Goal: Communication & Community: Answer question/provide support

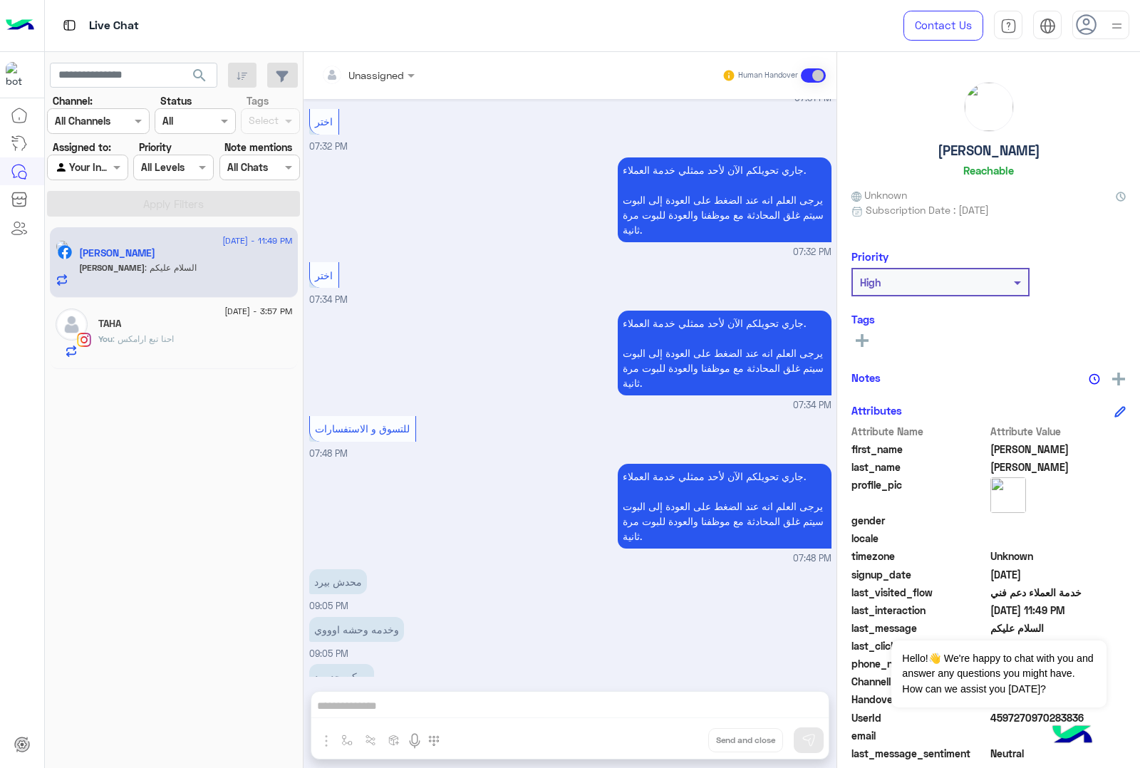
scroll to position [1573, 0]
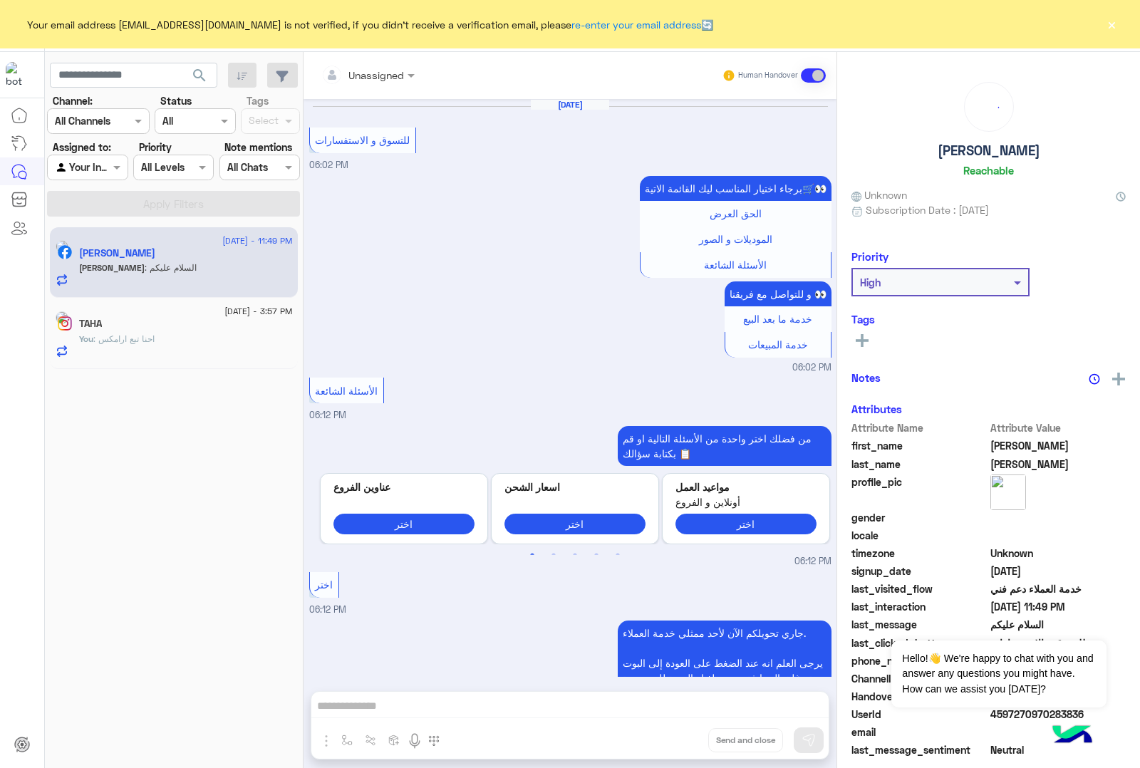
scroll to position [1575, 0]
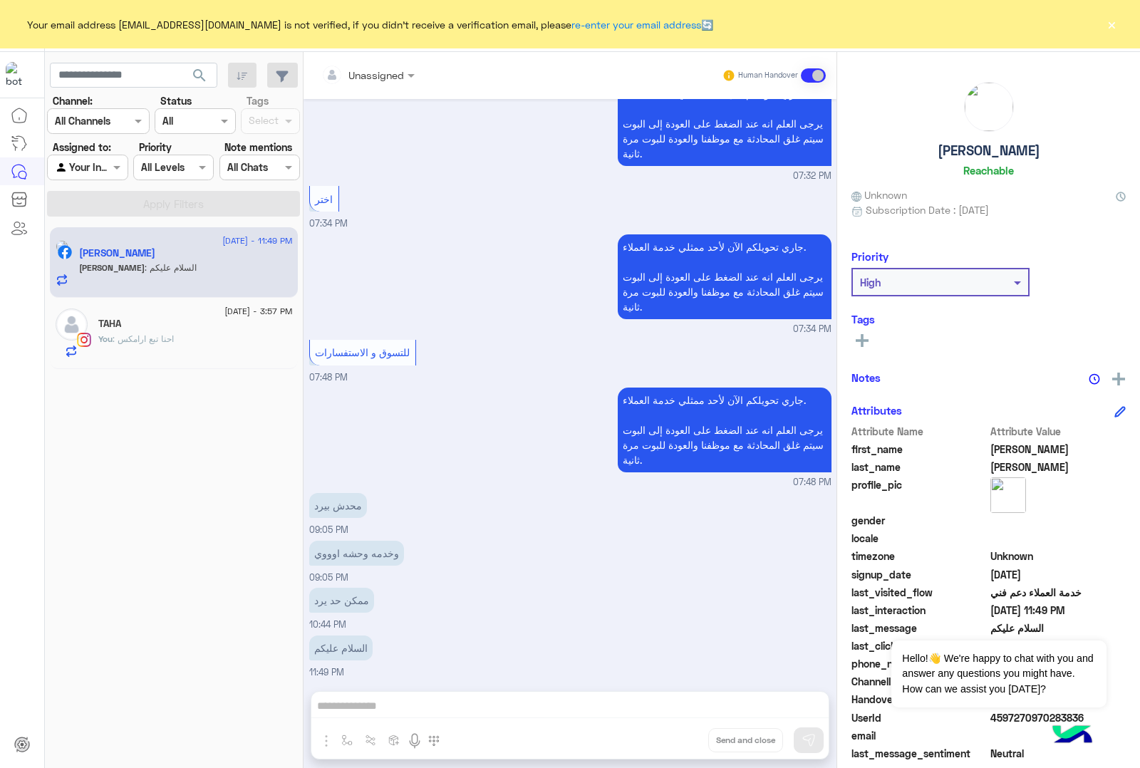
click at [1117, 29] on button "×" at bounding box center [1111, 24] width 14 height 14
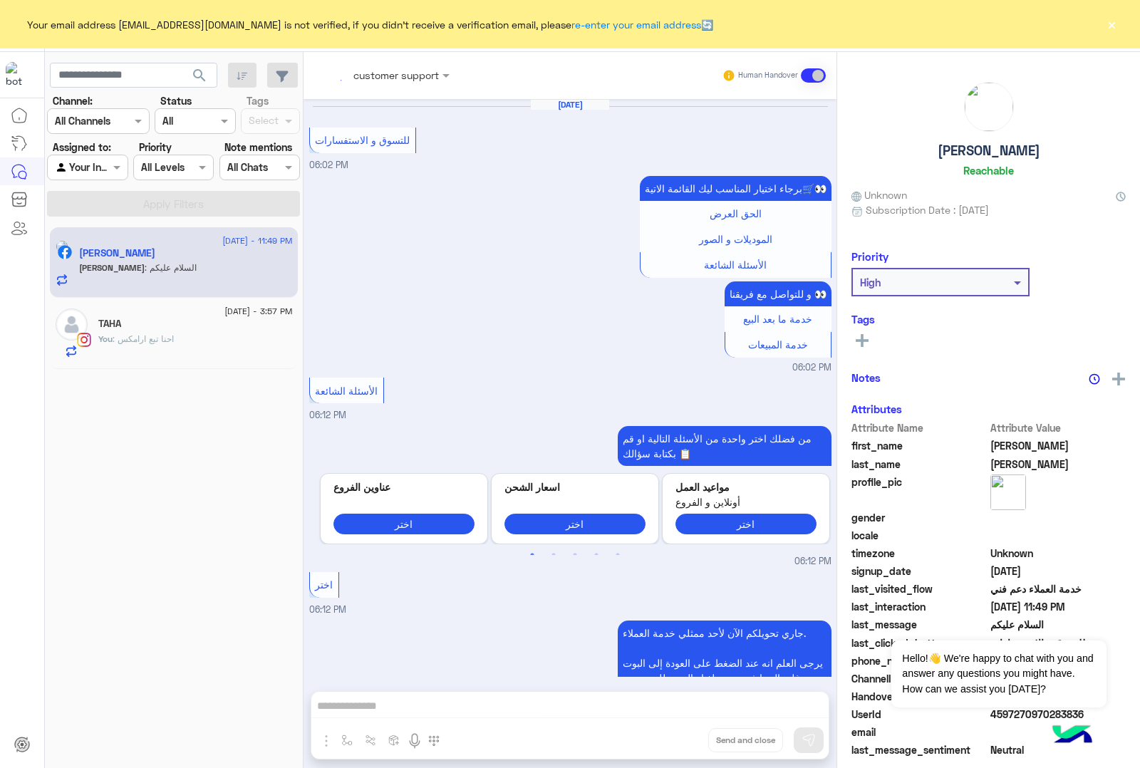
scroll to position [1575, 0]
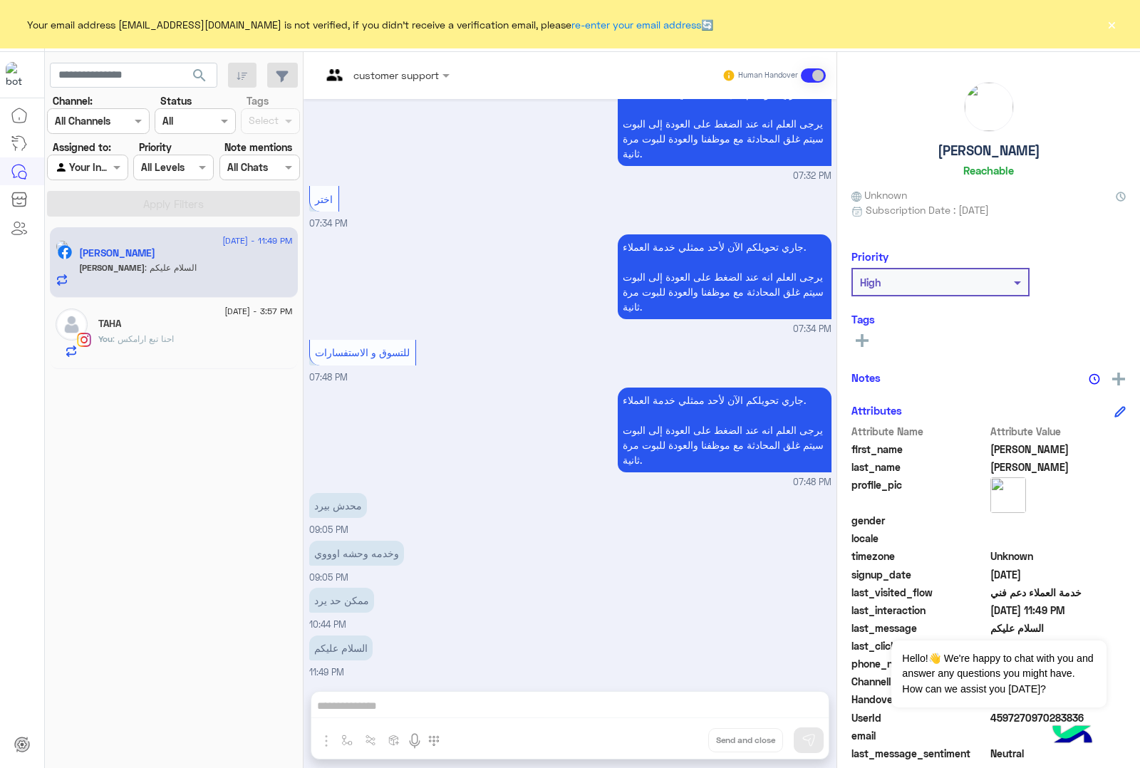
click at [1114, 21] on button "×" at bounding box center [1111, 24] width 14 height 14
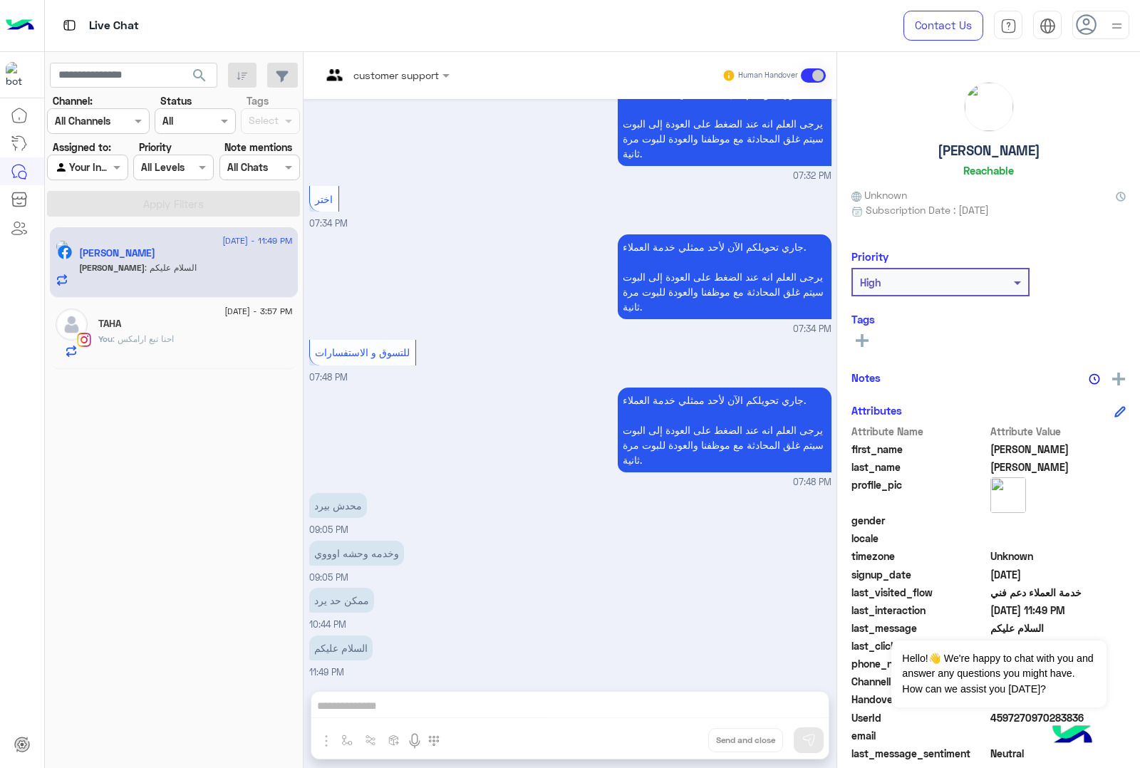
click at [155, 329] on div "TAHA" at bounding box center [195, 325] width 194 height 15
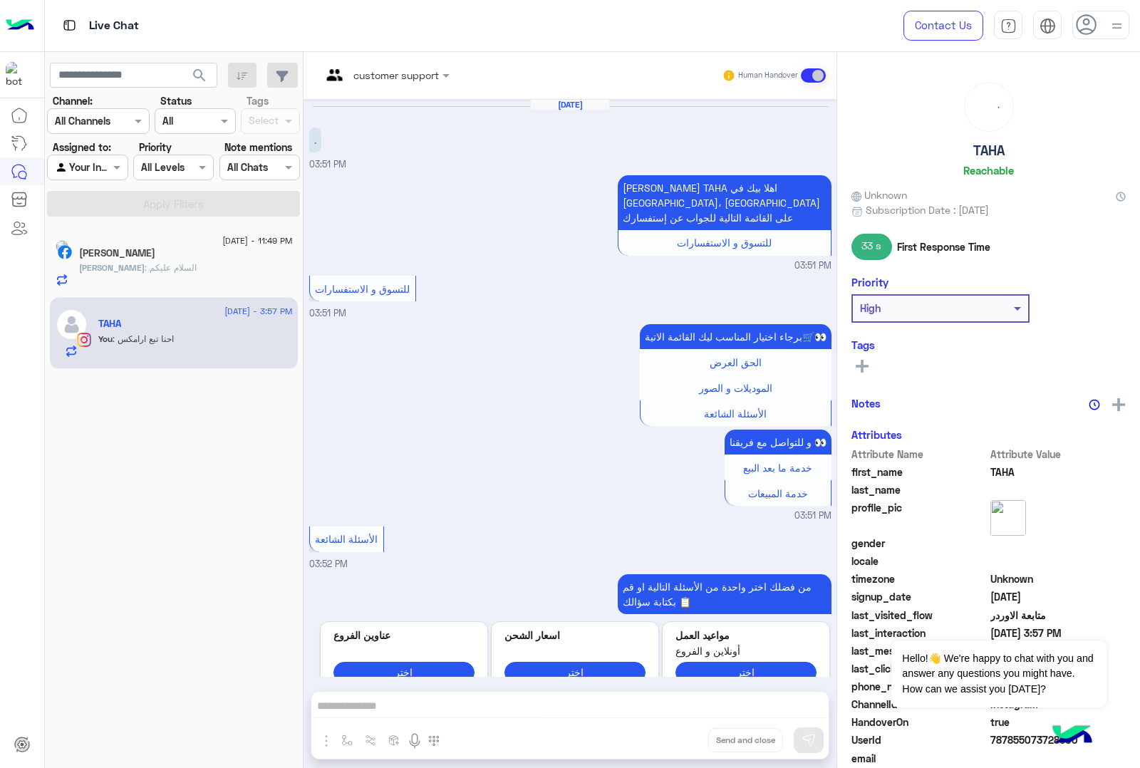
scroll to position [1450, 0]
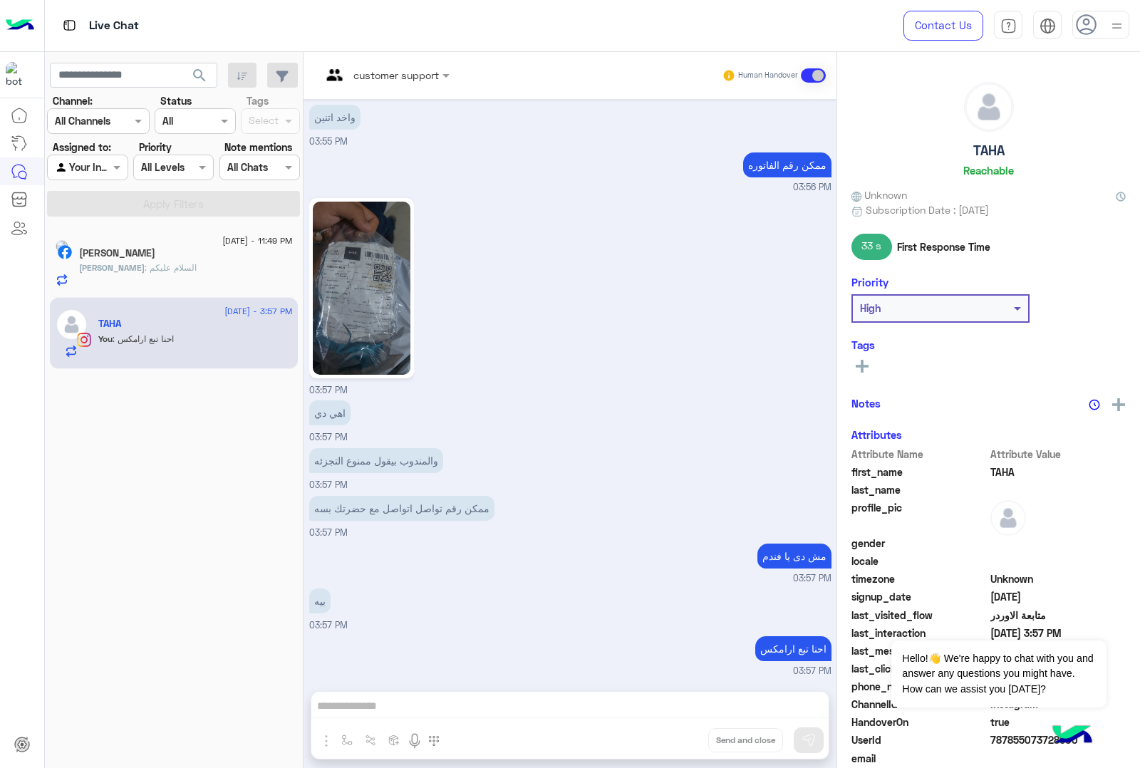
drag, startPoint x: 1007, startPoint y: 145, endPoint x: 955, endPoint y: 145, distance: 51.3
click at [955, 145] on div "TAHA Reachable" at bounding box center [988, 132] width 274 height 100
copy h5 "TAHA"
click at [155, 261] on div "[PERSON_NAME]" at bounding box center [186, 254] width 214 height 15
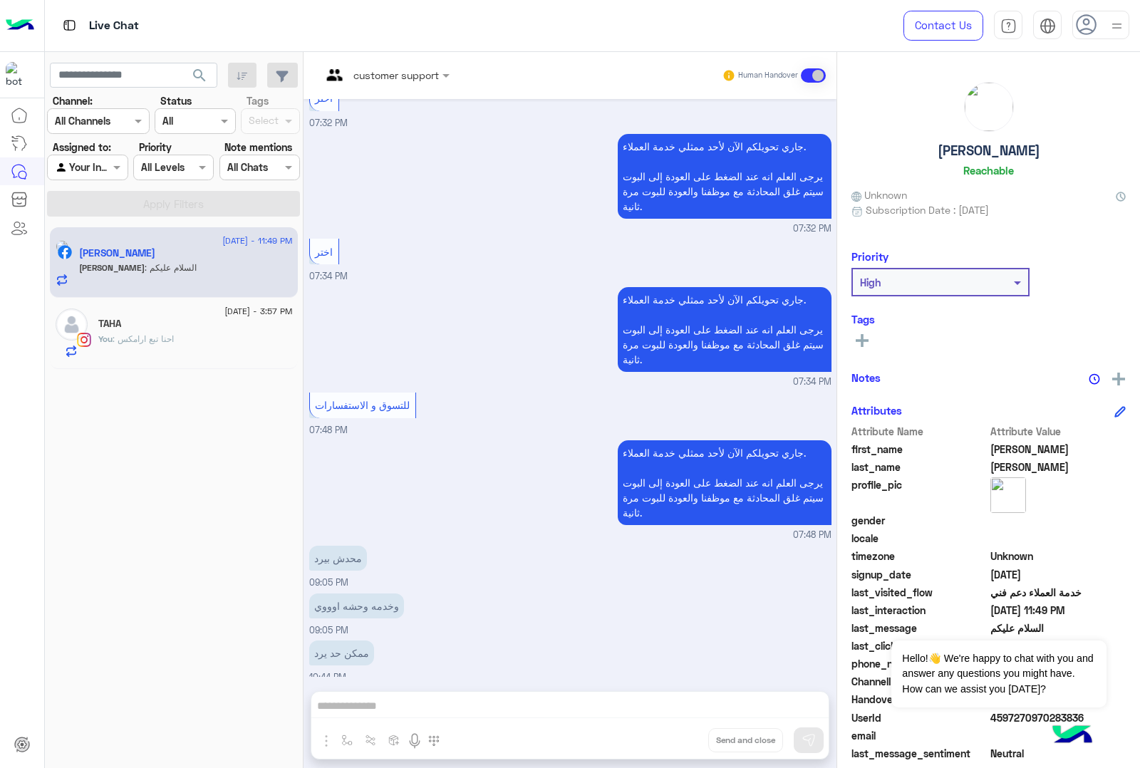
scroll to position [1573, 0]
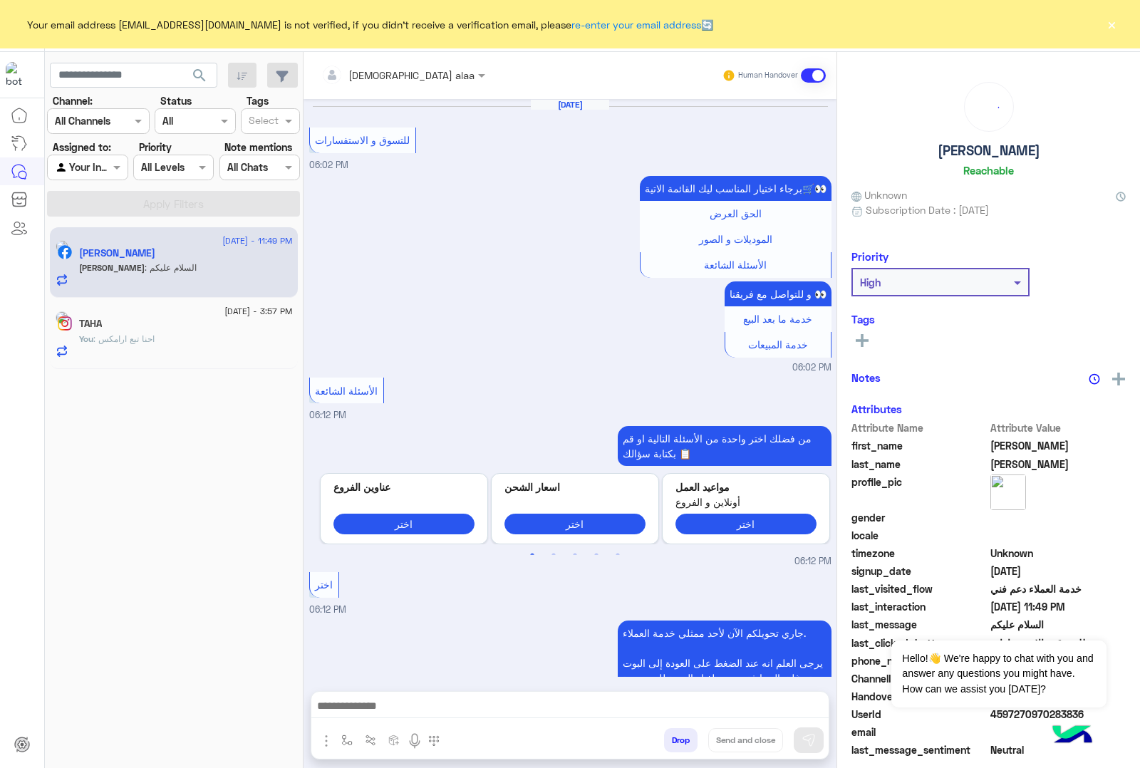
scroll to position [1575, 0]
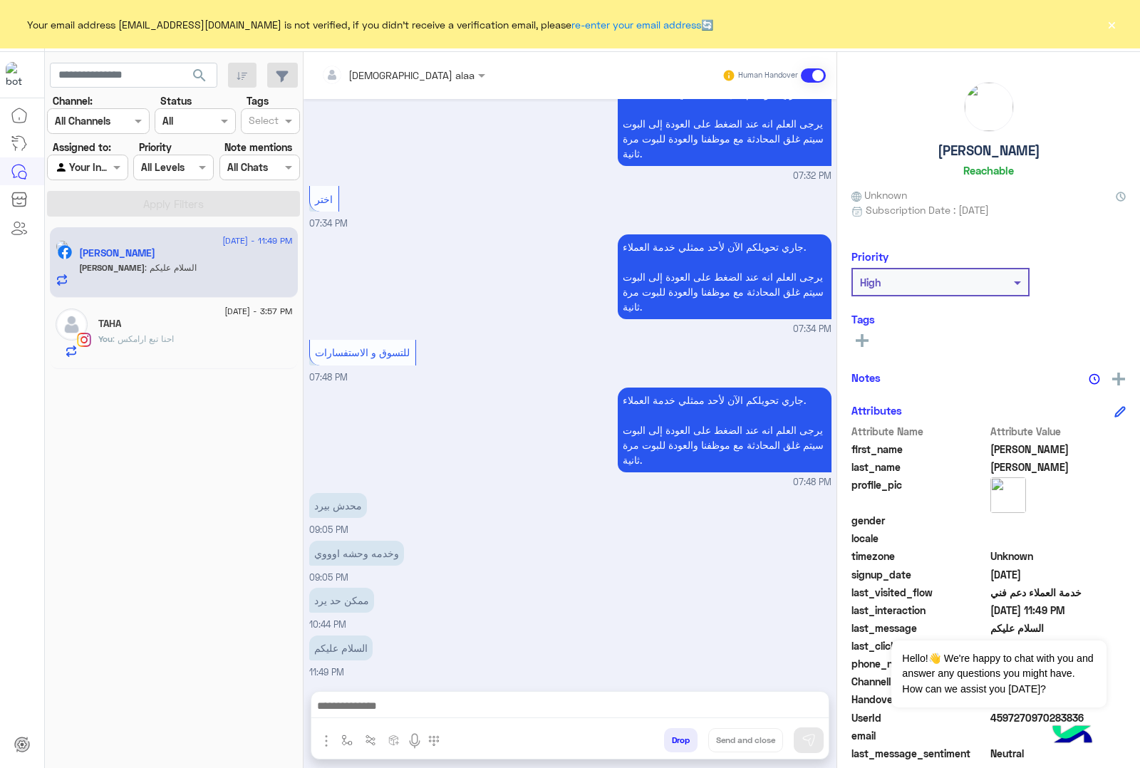
click at [1109, 23] on button "×" at bounding box center [1111, 24] width 14 height 14
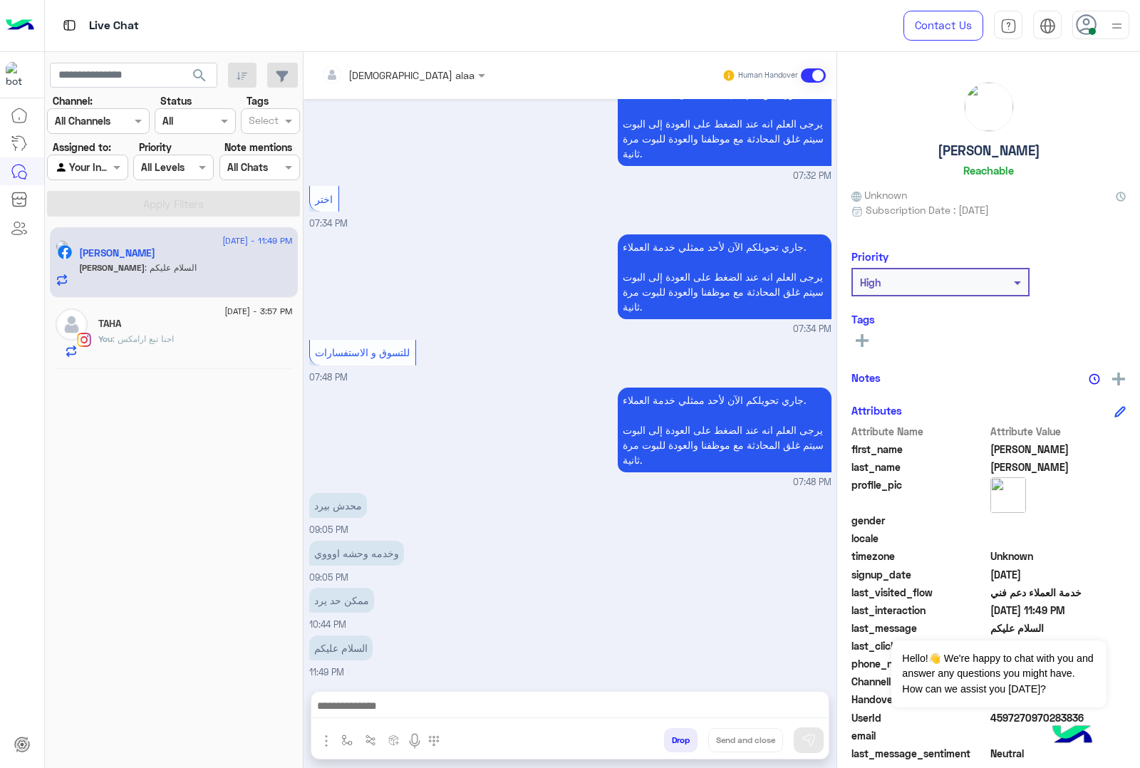
click at [1088, 26] on icon at bounding box center [1086, 24] width 21 height 21
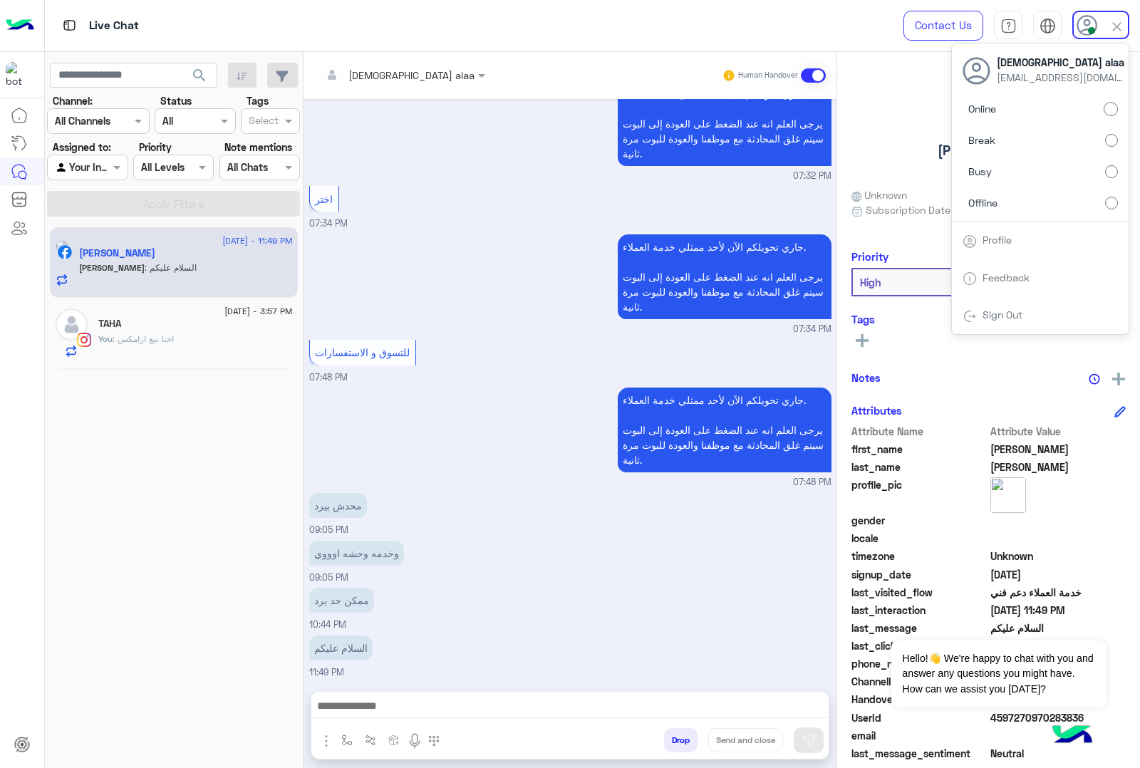
click at [668, 36] on div "Live Chat" at bounding box center [410, 25] width 730 height 51
click at [1121, 23] on img at bounding box center [1117, 27] width 16 height 16
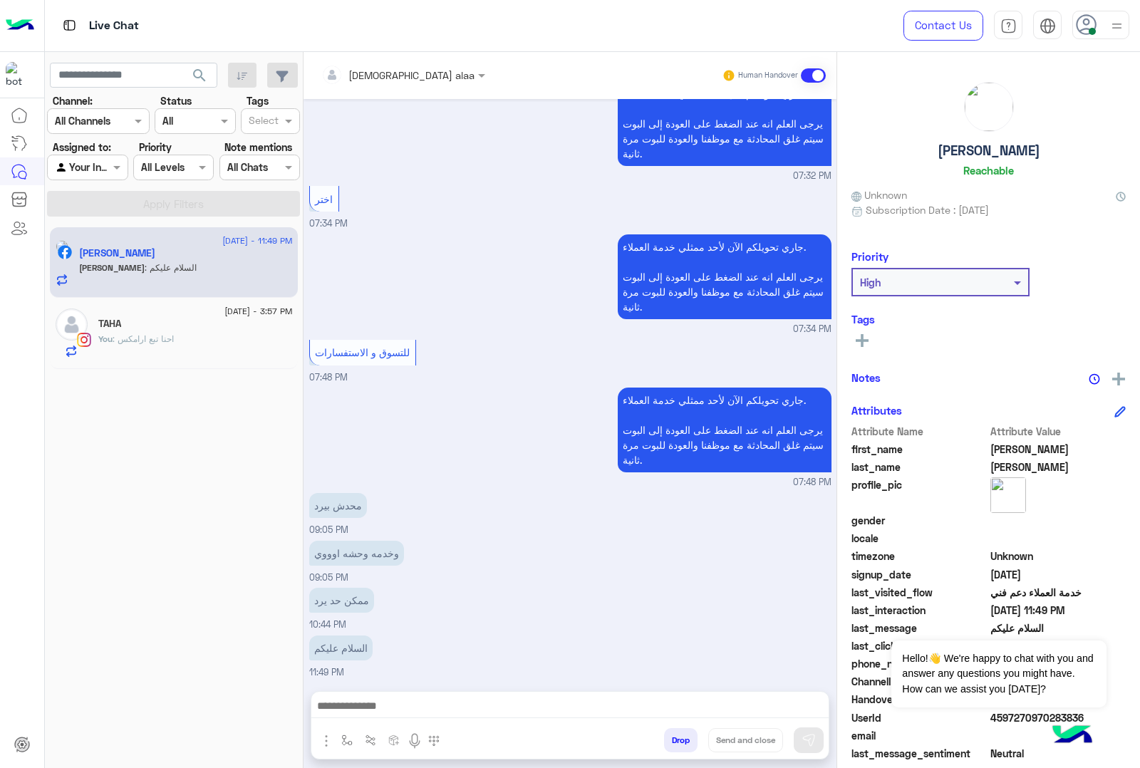
scroll to position [1573, 0]
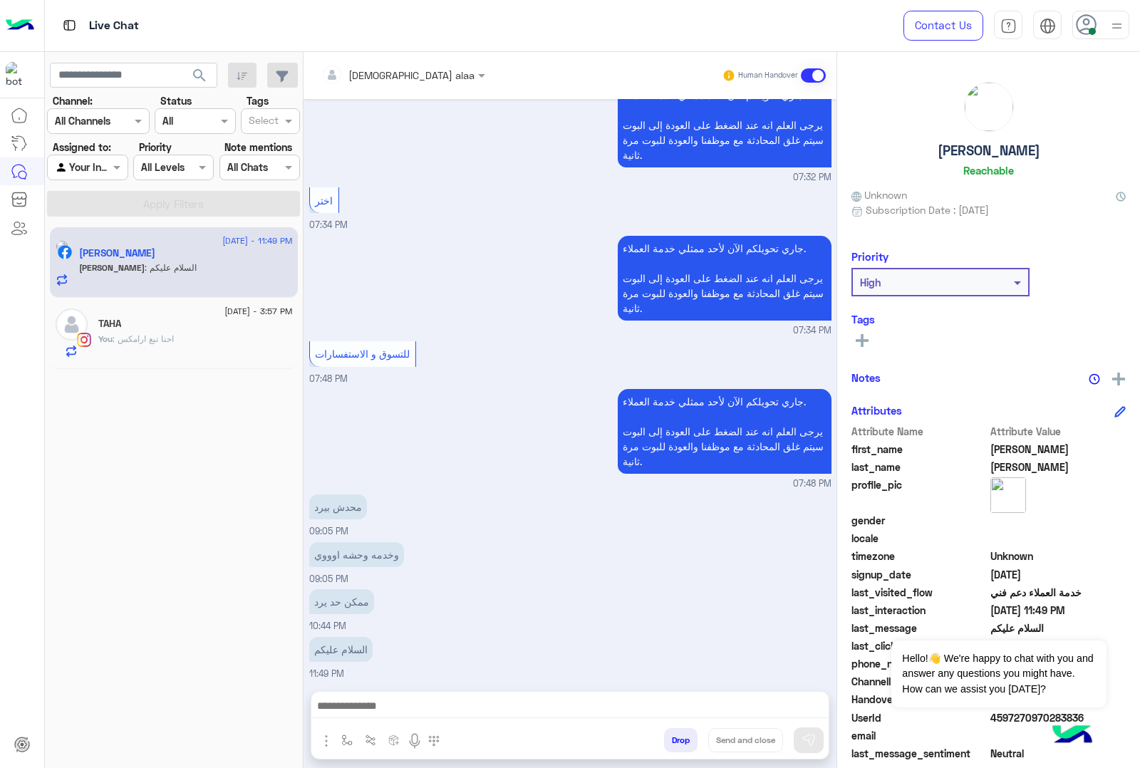
drag, startPoint x: 403, startPoint y: 691, endPoint x: 393, endPoint y: 704, distance: 15.8
click at [399, 700] on div at bounding box center [569, 710] width 517 height 36
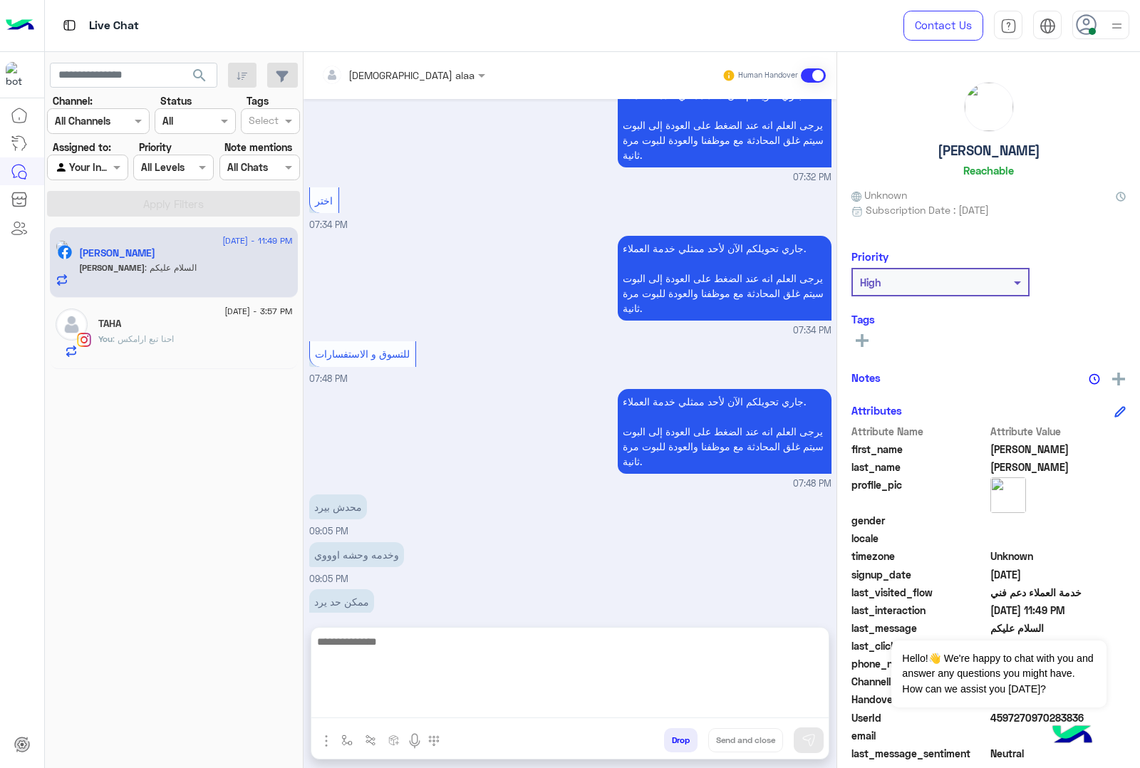
click at [393, 704] on textarea at bounding box center [569, 675] width 517 height 85
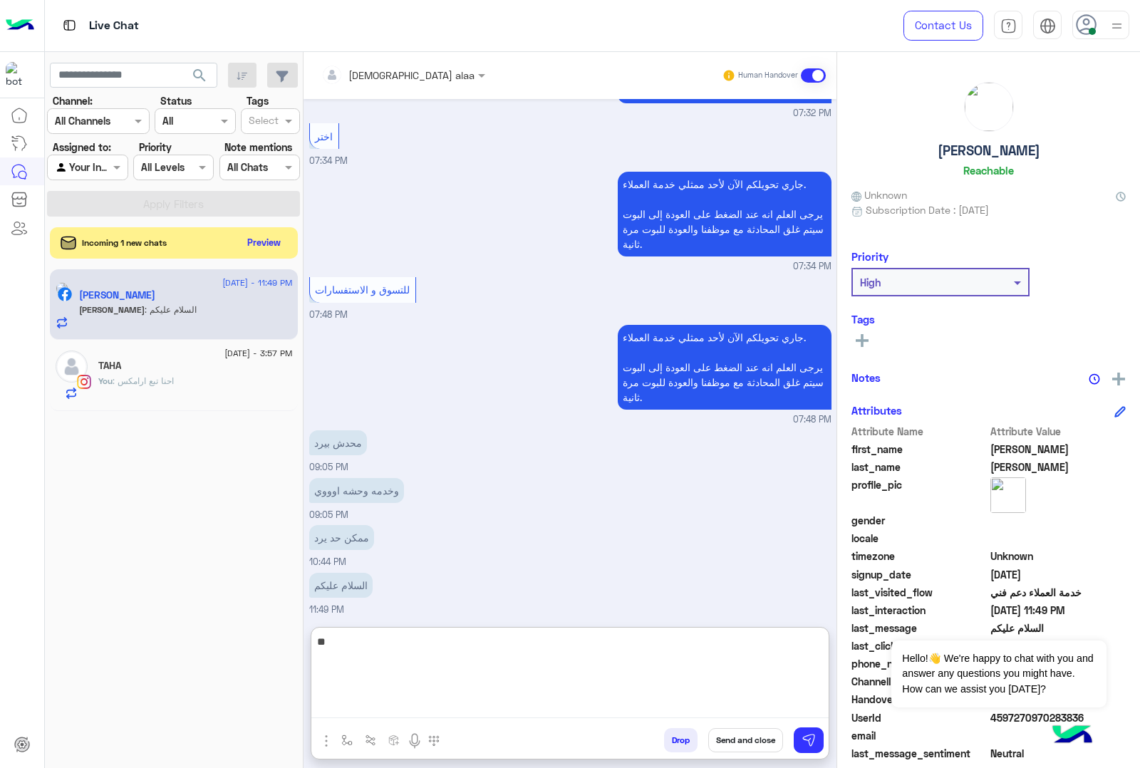
type textarea "*"
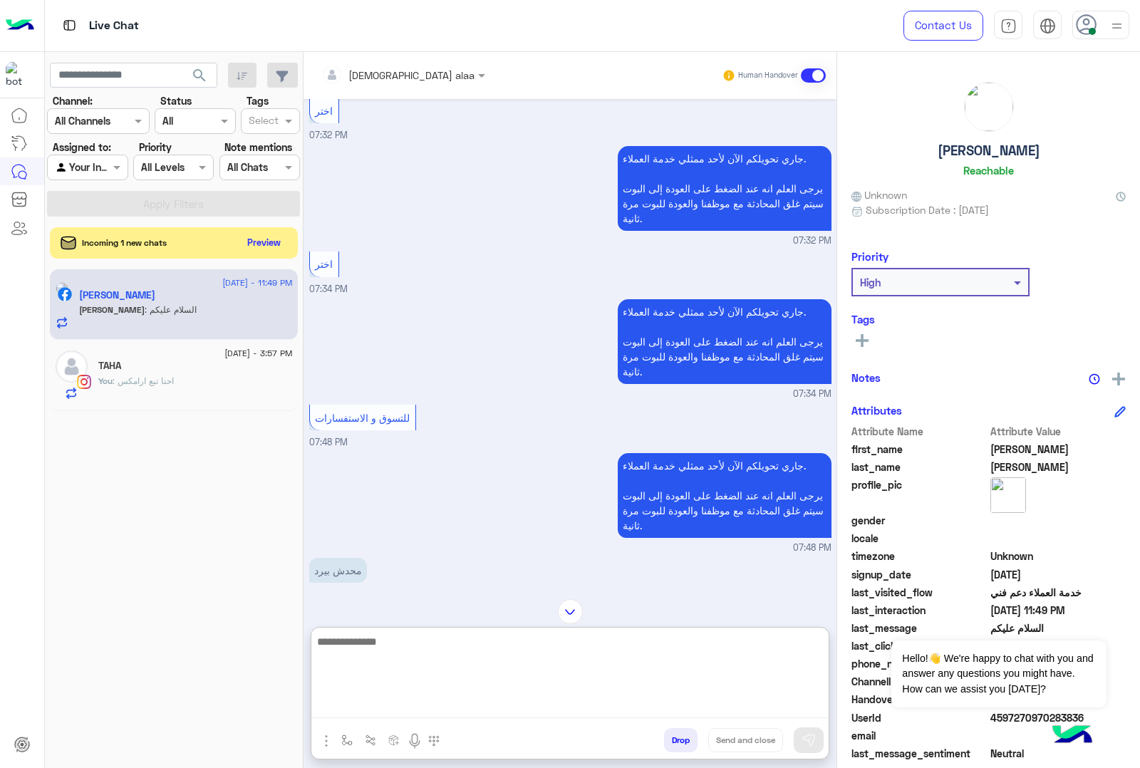
scroll to position [3584, 0]
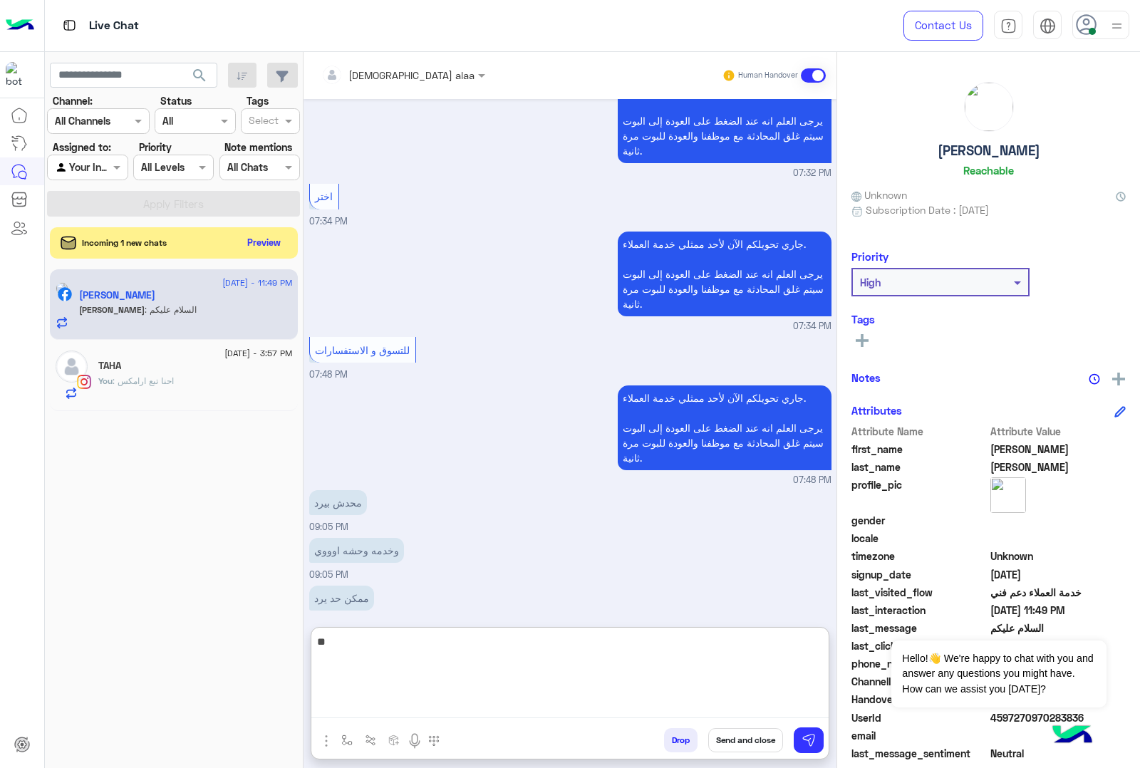
type textarea "*"
type textarea "**********"
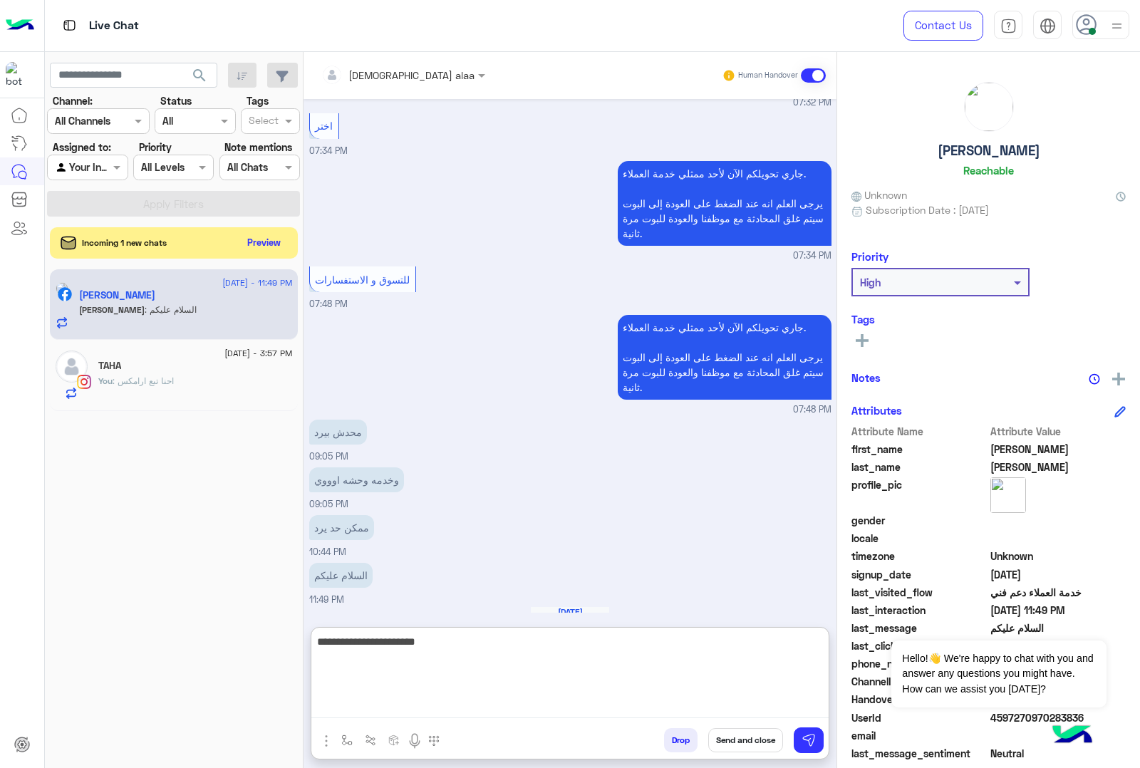
scroll to position [3681, 0]
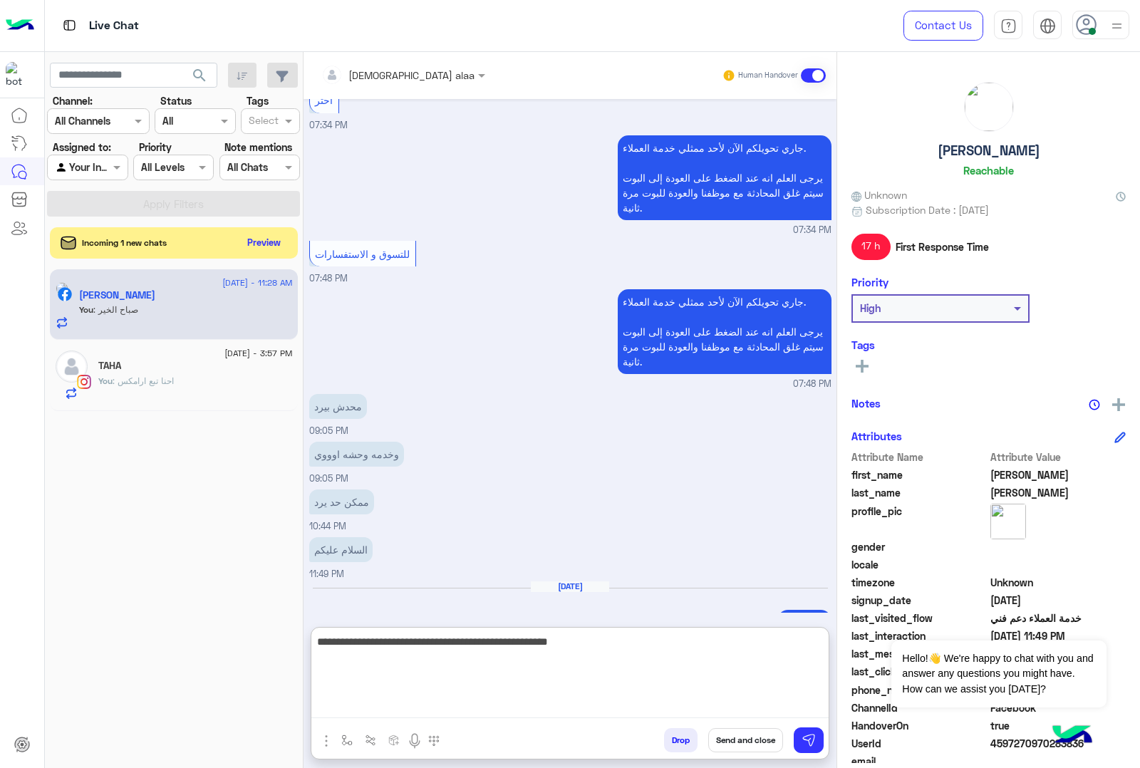
type textarea "**********"
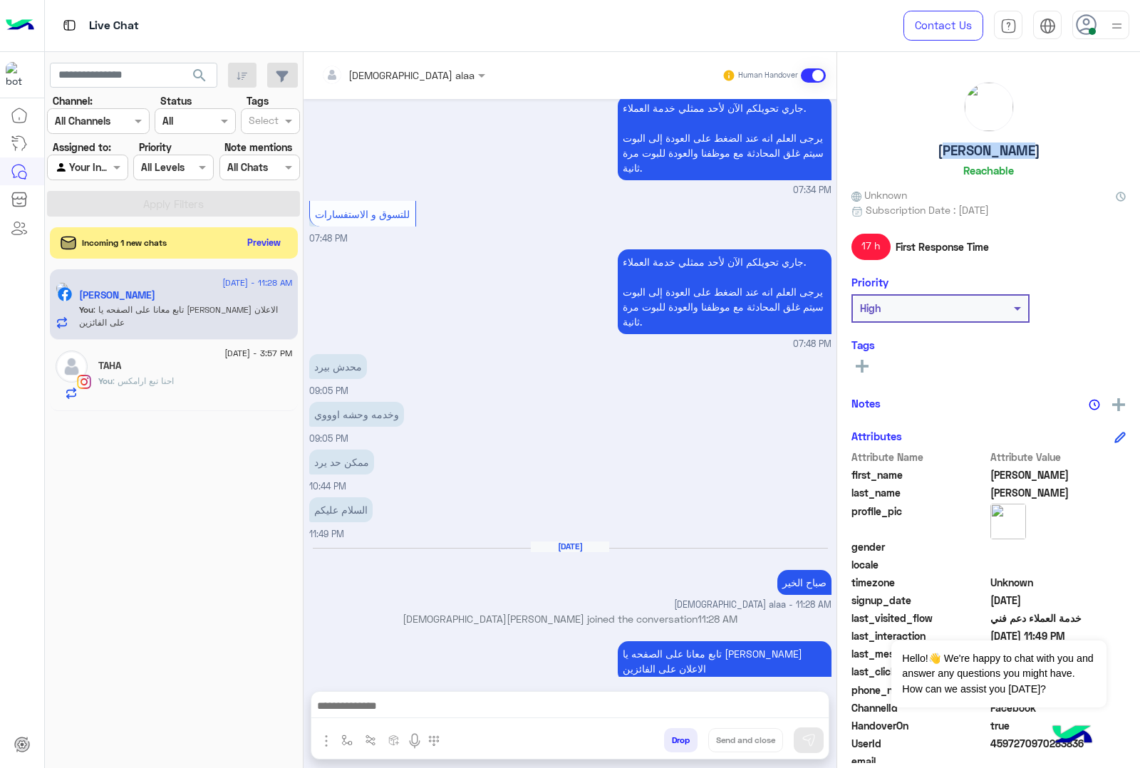
scroll to position [3677, 0]
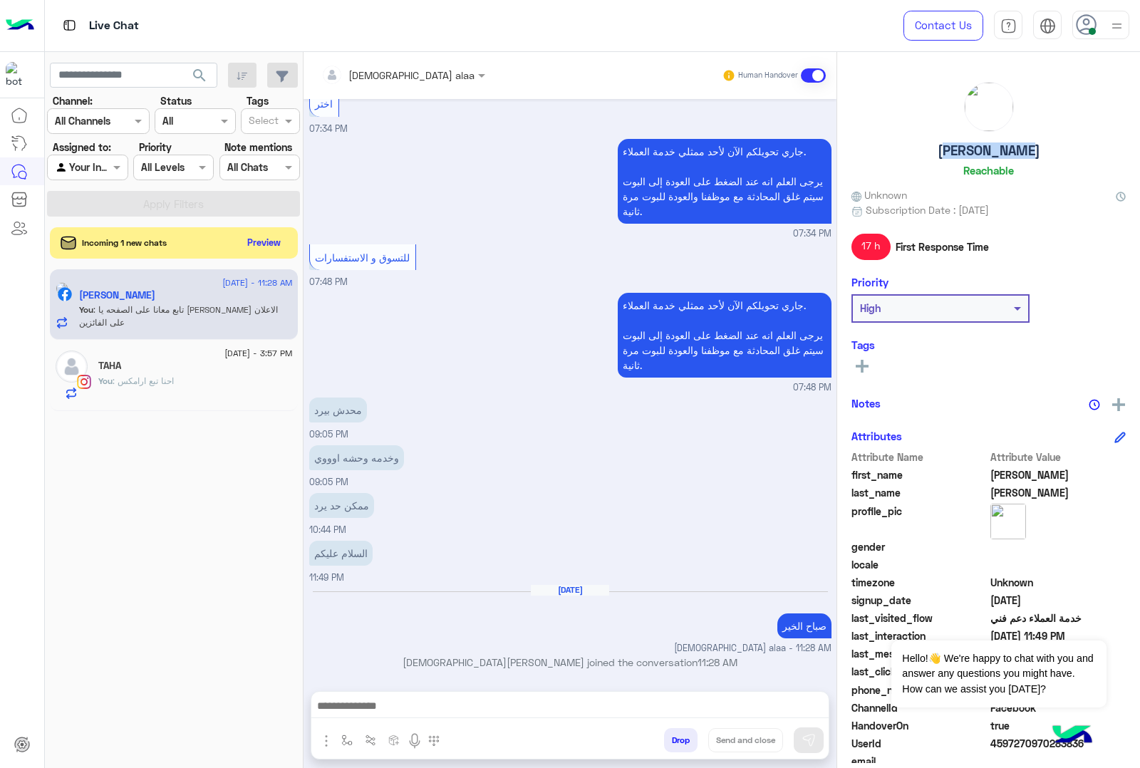
drag, startPoint x: 1038, startPoint y: 147, endPoint x: 907, endPoint y: 151, distance: 131.2
click at [907, 151] on div "[PERSON_NAME]" at bounding box center [988, 132] width 274 height 100
copy h5 "[PERSON_NAME]"
click at [274, 237] on button "Preview" at bounding box center [265, 241] width 44 height 19
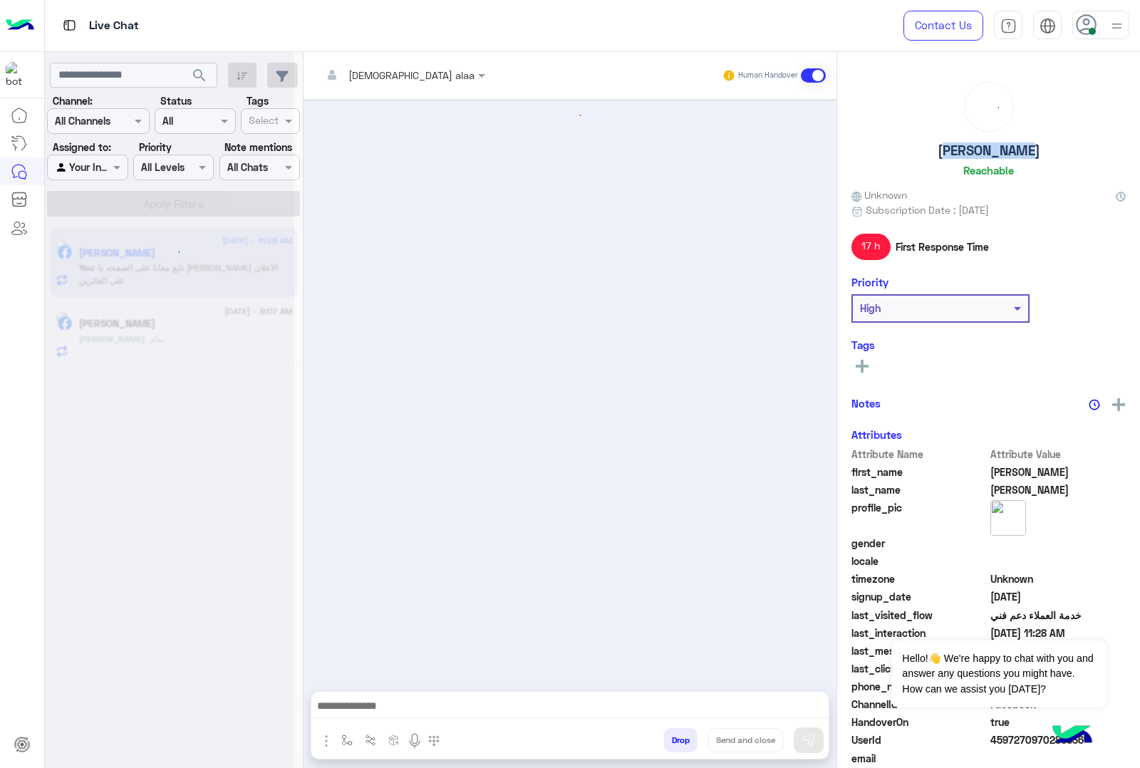
scroll to position [1433, 0]
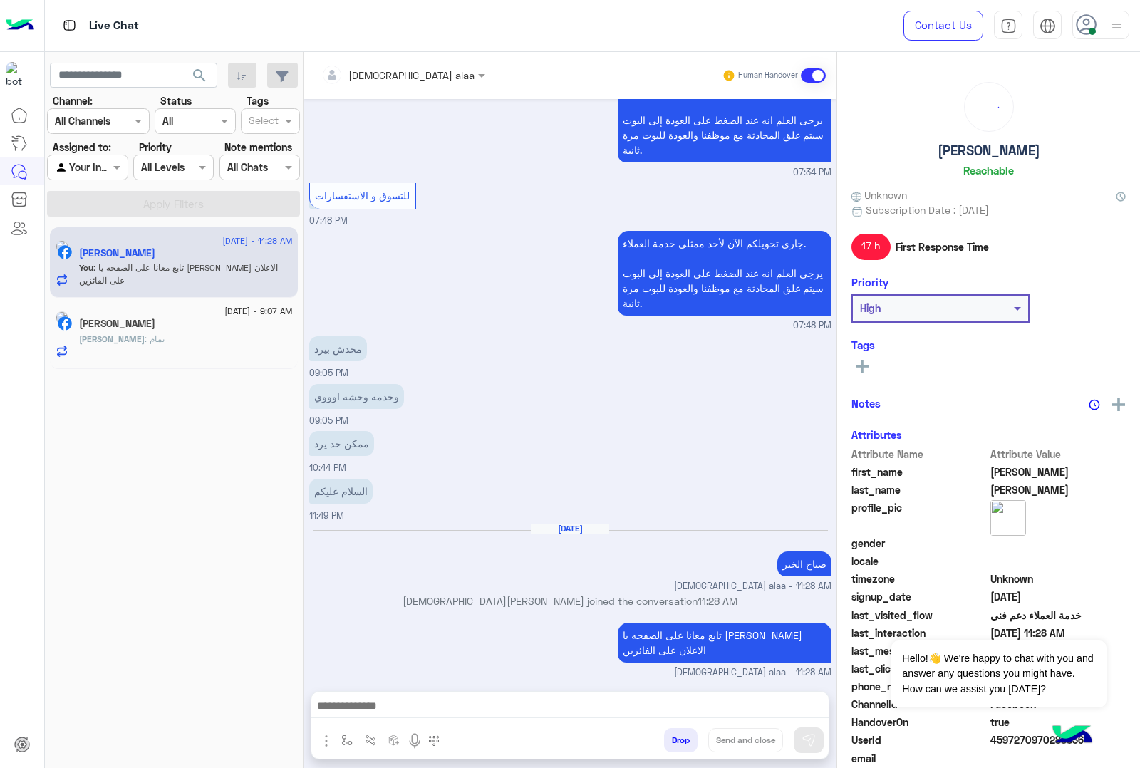
click at [171, 337] on div "[PERSON_NAME] : تمام" at bounding box center [186, 345] width 214 height 25
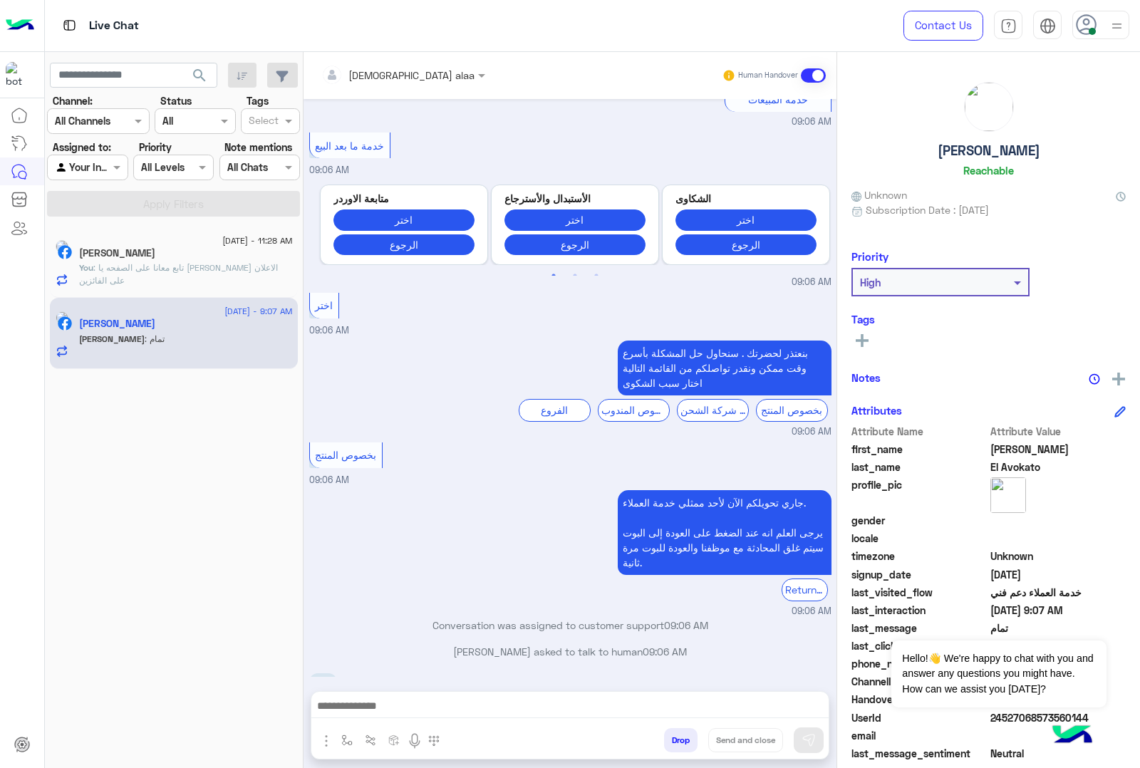
scroll to position [3593, 0]
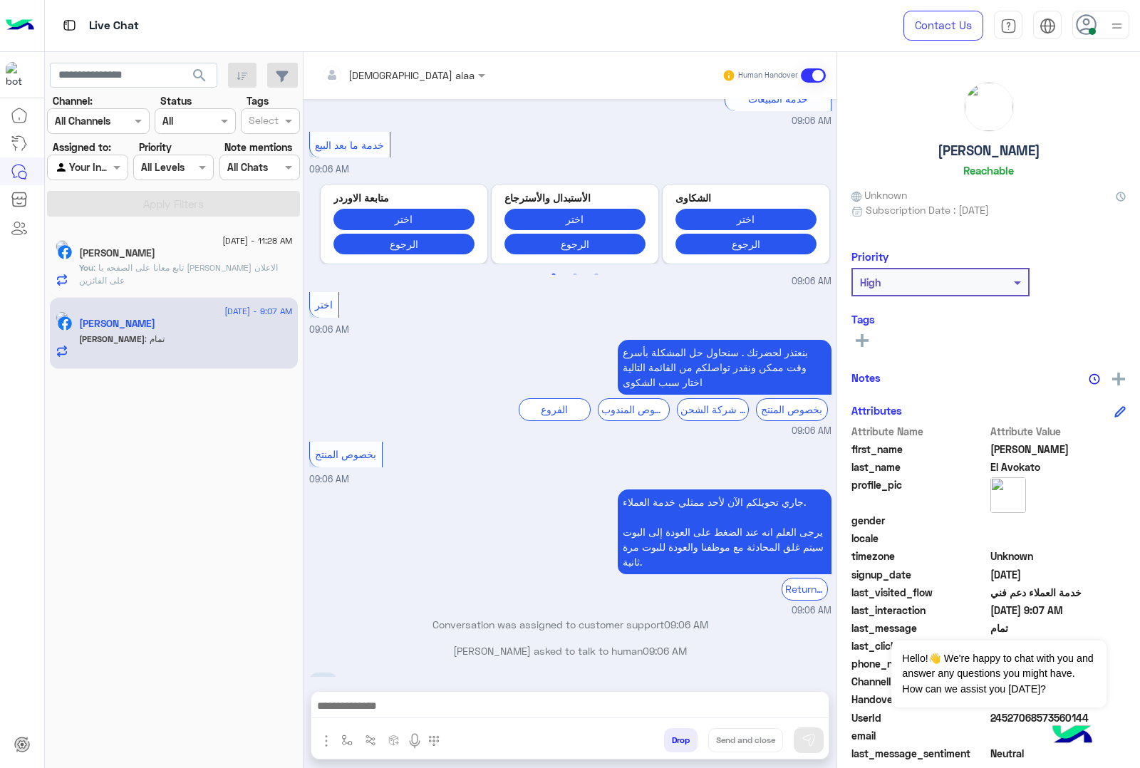
click at [477, 720] on div at bounding box center [569, 710] width 517 height 36
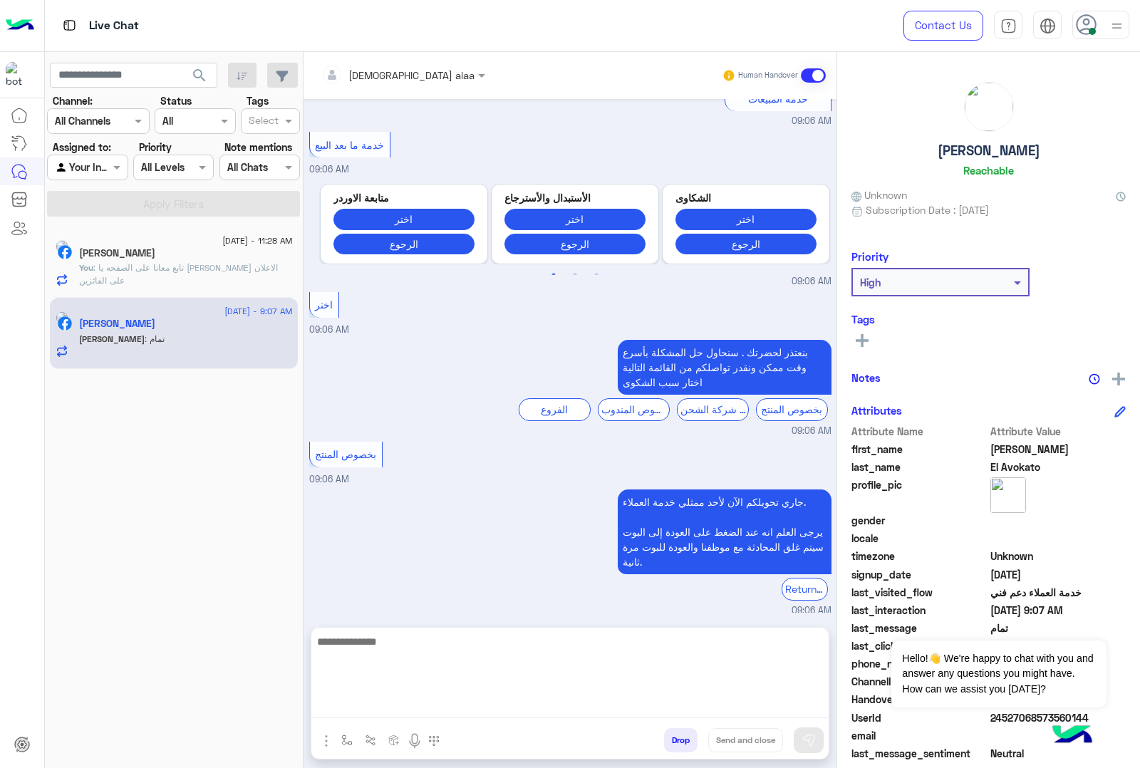
click at [474, 706] on textarea at bounding box center [569, 675] width 517 height 85
type textarea "**********"
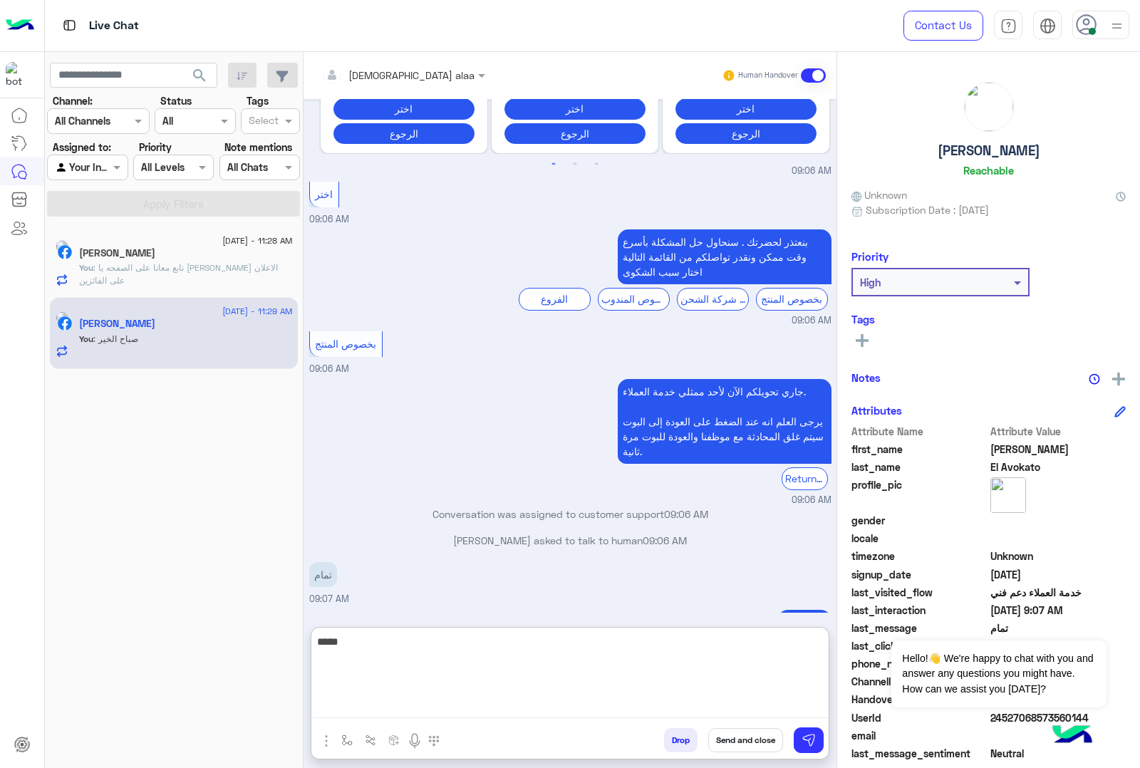
scroll to position [3730, 0]
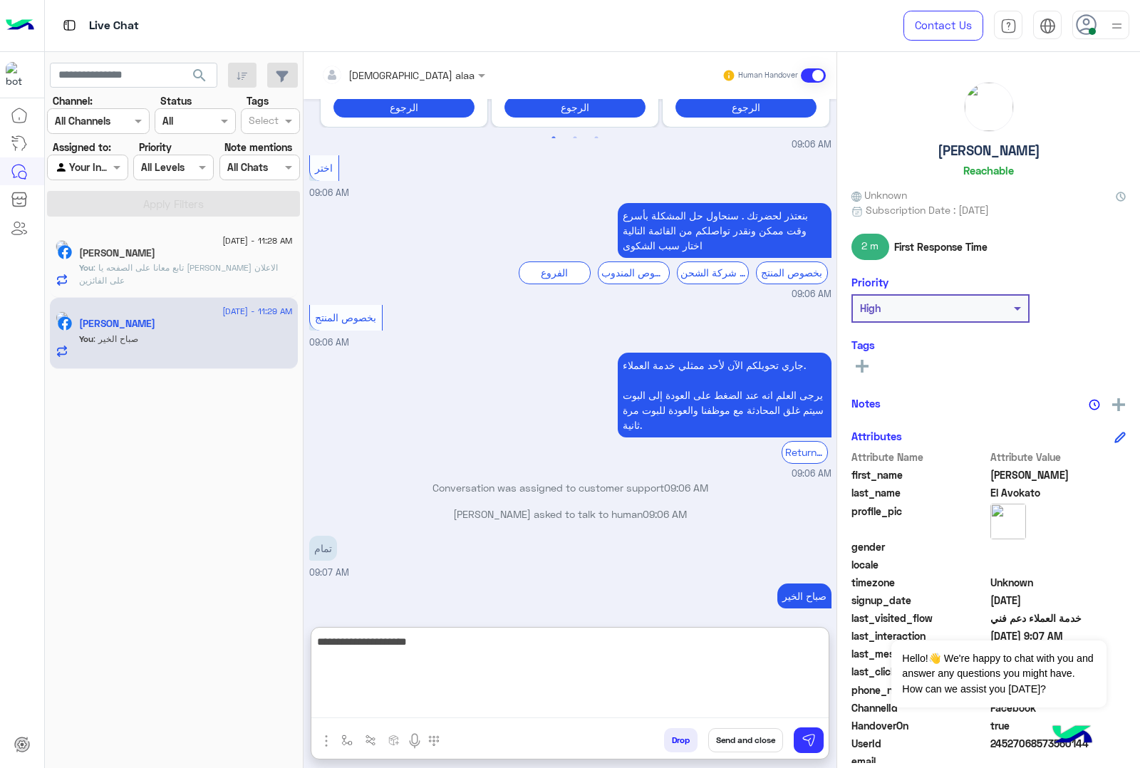
type textarea "**********"
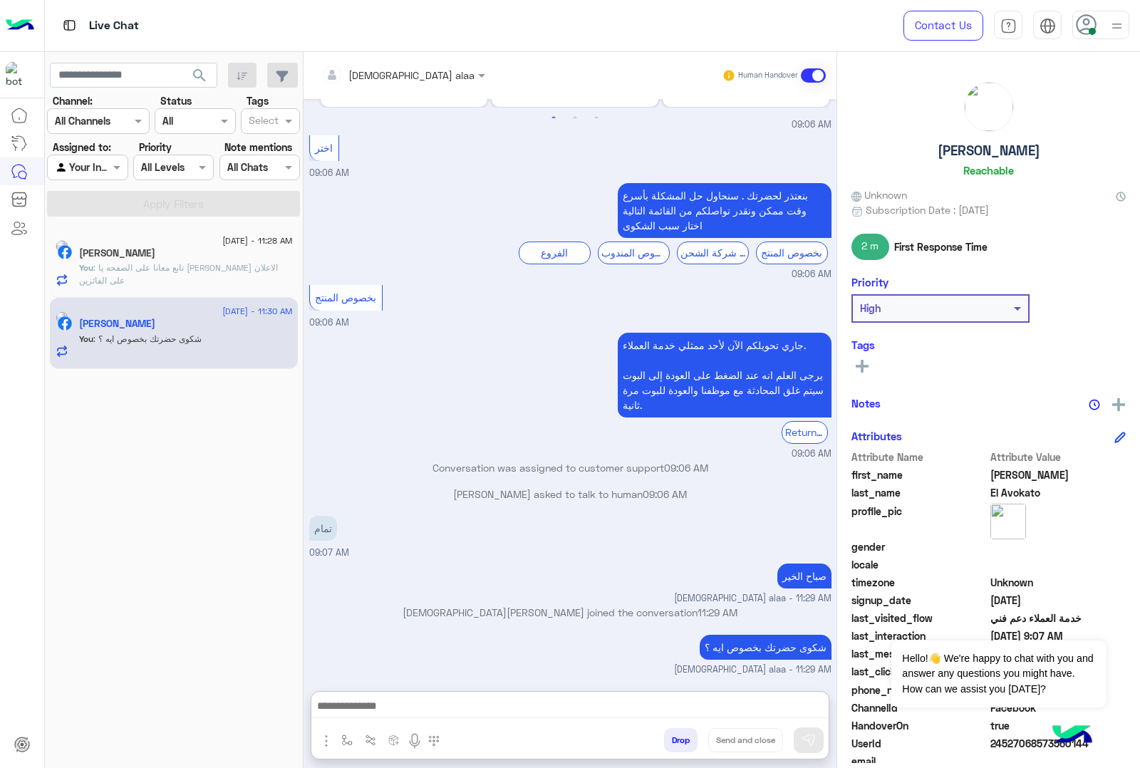
click at [136, 264] on span ": تابع معانا على الصفحه يا [PERSON_NAME] الاعلان على الفائزين" at bounding box center [178, 274] width 199 height 24
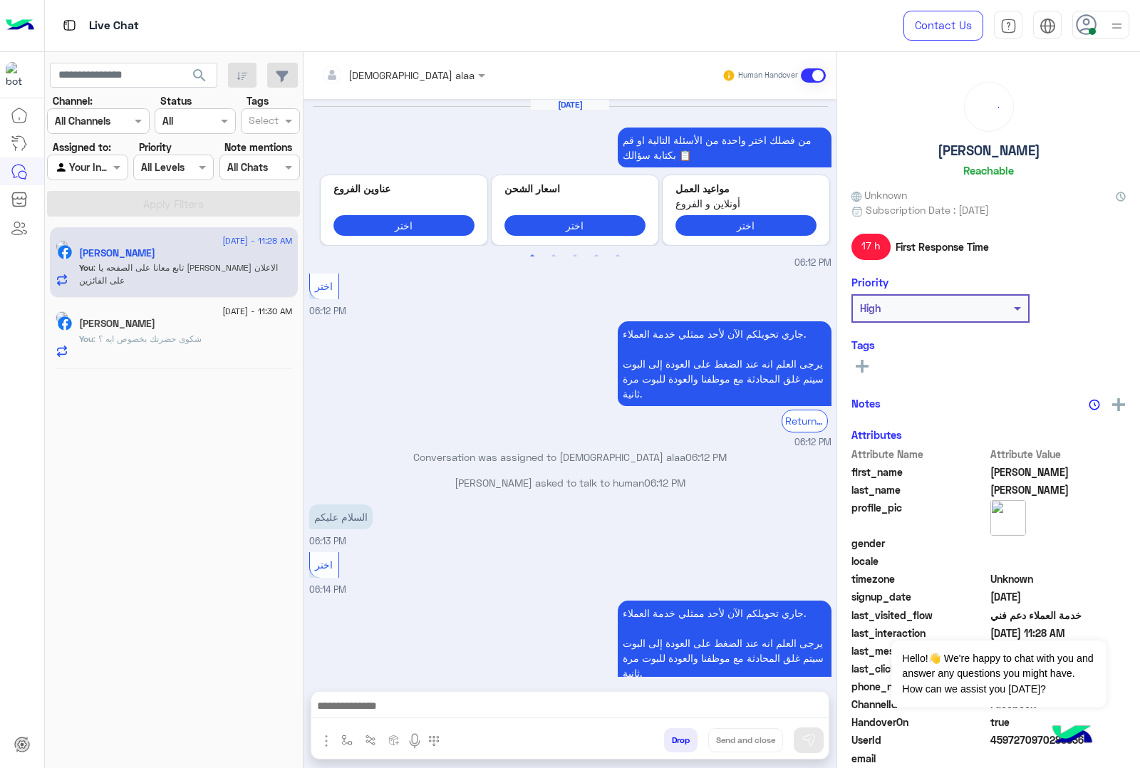
scroll to position [1433, 0]
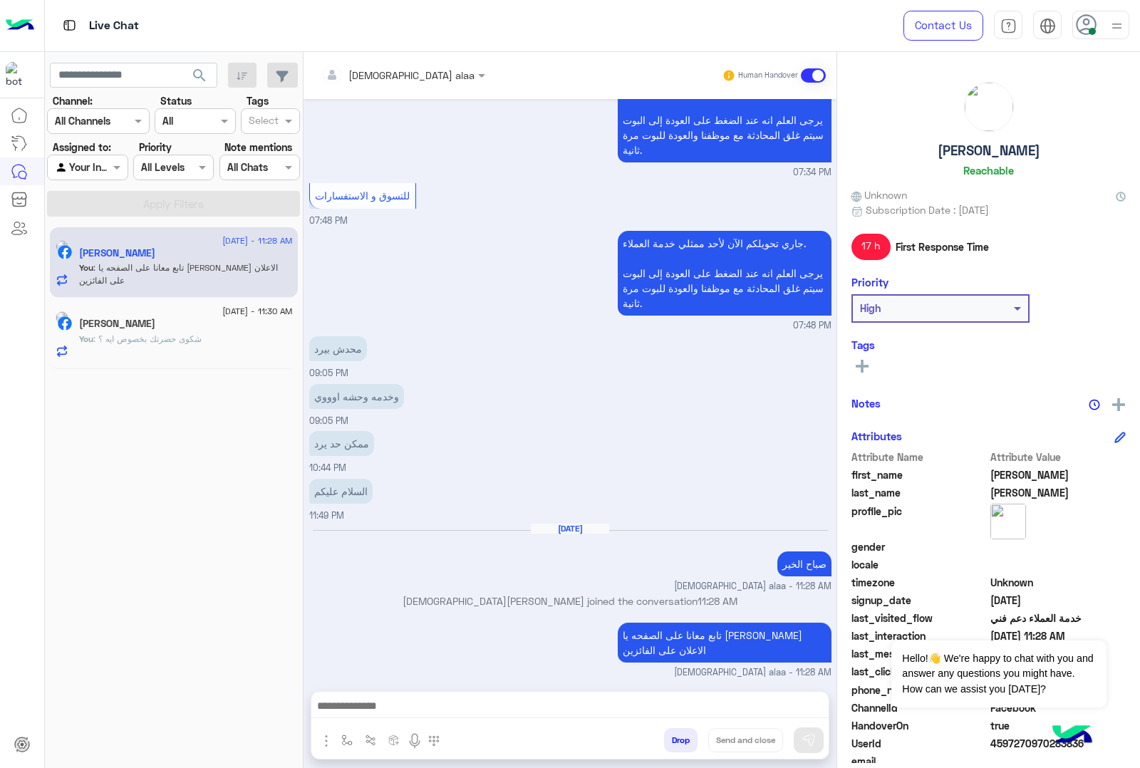
click at [182, 324] on div "[PERSON_NAME]" at bounding box center [186, 325] width 214 height 15
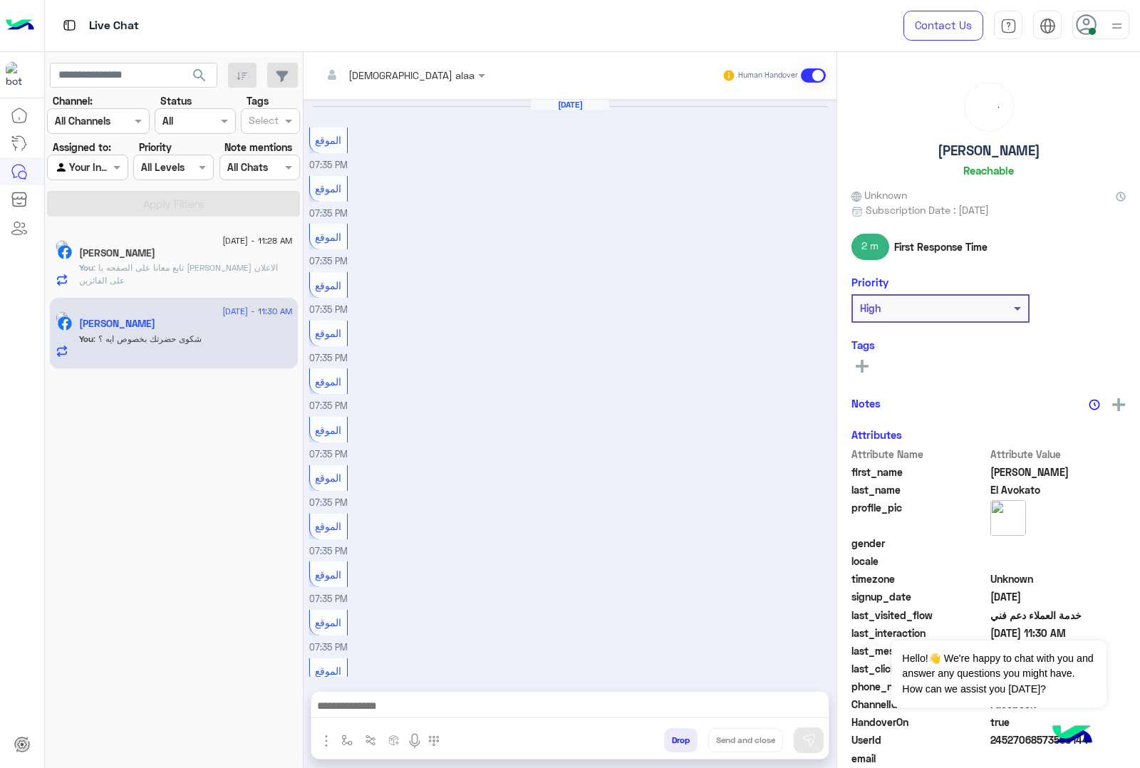
scroll to position [1201, 0]
